Goal: Transaction & Acquisition: Purchase product/service

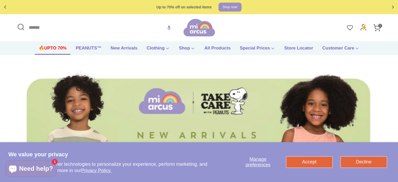
click at [56, 49] on link "🔥UPTO 70%" at bounding box center [53, 50] width 36 height 10
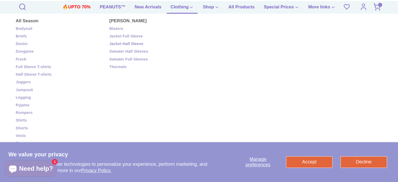
scroll to position [131, 0]
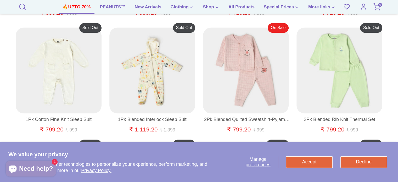
scroll to position [563, 0]
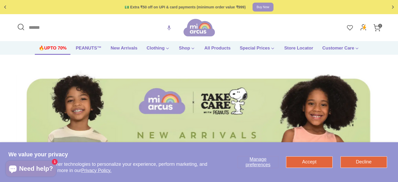
click at [53, 47] on link "🔥UPTO 70%" at bounding box center [53, 50] width 36 height 10
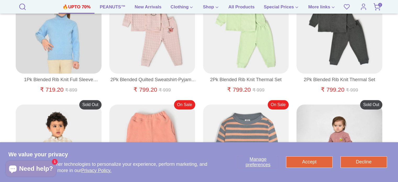
scroll to position [157, 0]
